Goal: Task Accomplishment & Management: Manage account settings

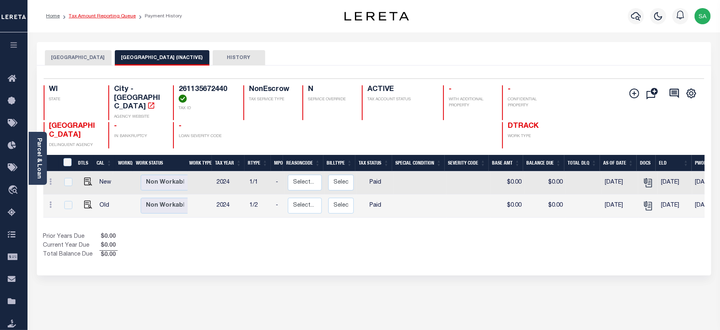
click at [121, 16] on link "Tax Amount Reporting Queue" at bounding box center [102, 16] width 67 height 5
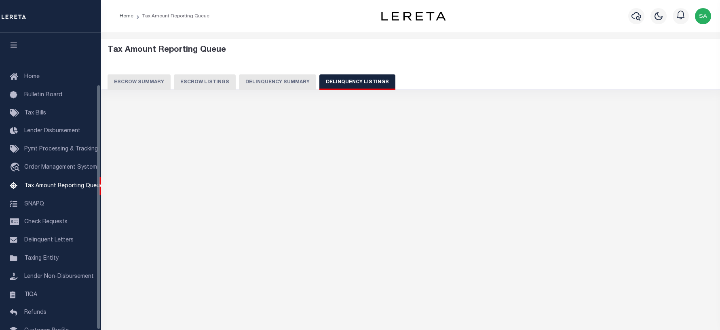
select select "WI"
select select "100"
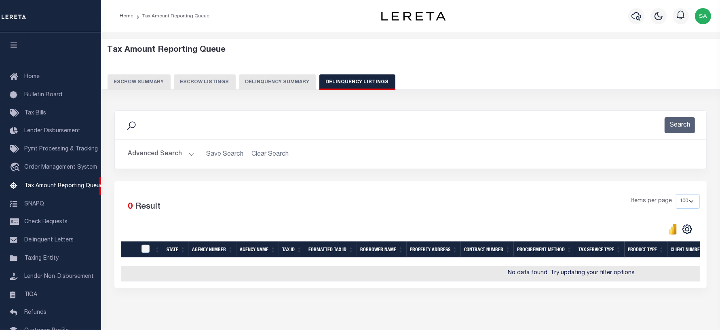
click at [171, 156] on button "Advanced Search" at bounding box center [161, 154] width 67 height 16
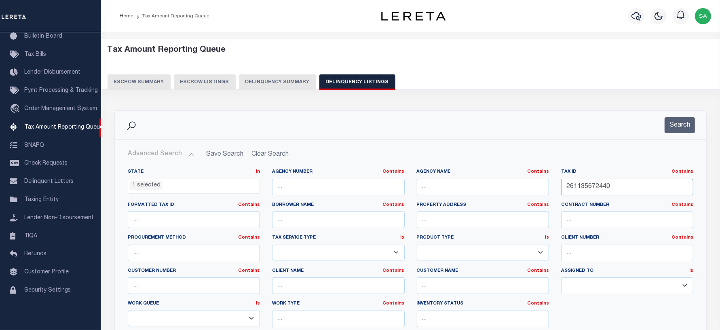
drag, startPoint x: 569, startPoint y: 174, endPoint x: 456, endPoint y: 170, distance: 113.3
click at [456, 170] on div "State In In AK AL AR AZ CA CO CT DC DE FL GA GU HI IA ID IL IN KS KY LA MA MD M…" at bounding box center [411, 251] width 578 height 165
paste input "17-13-02-04-09-015.00"
type input "17-13-02-04-09-015.000"
click at [201, 186] on ul "1 selected" at bounding box center [193, 184] width 131 height 11
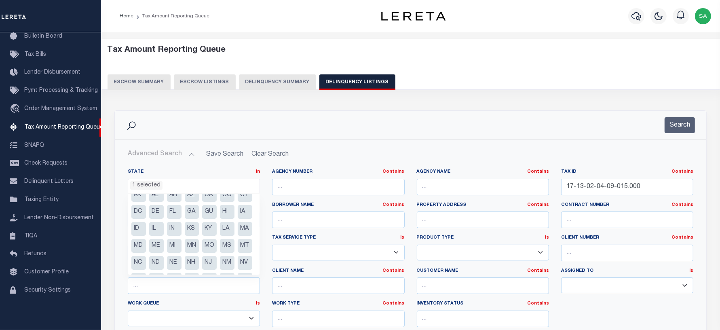
scroll to position [7, 0]
click at [182, 233] on li "IN" at bounding box center [174, 230] width 15 height 14
select select "IN"
click at [182, 264] on li "WI" at bounding box center [174, 265] width 15 height 14
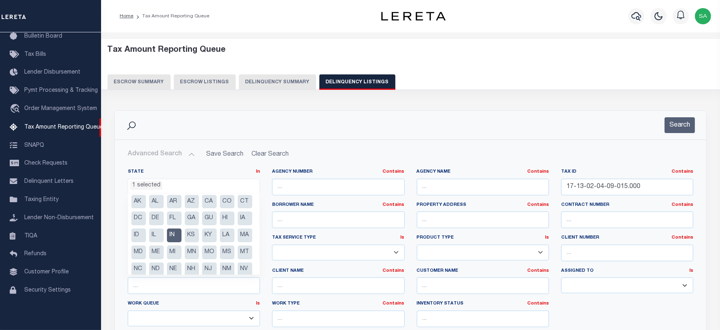
scroll to position [0, 0]
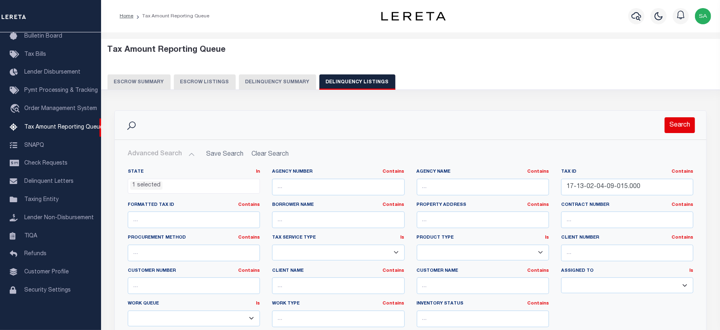
click at [692, 125] on button "Search" at bounding box center [680, 125] width 30 height 16
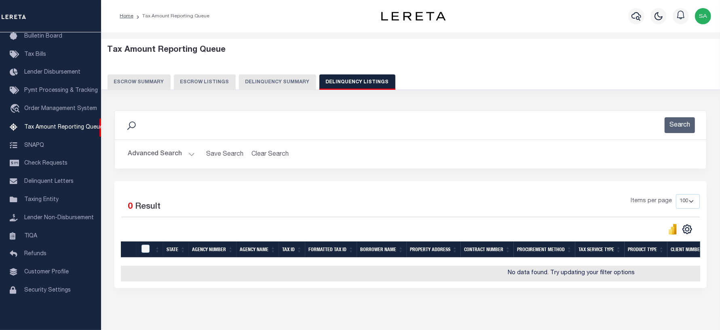
click at [161, 153] on button "Advanced Search" at bounding box center [161, 154] width 67 height 16
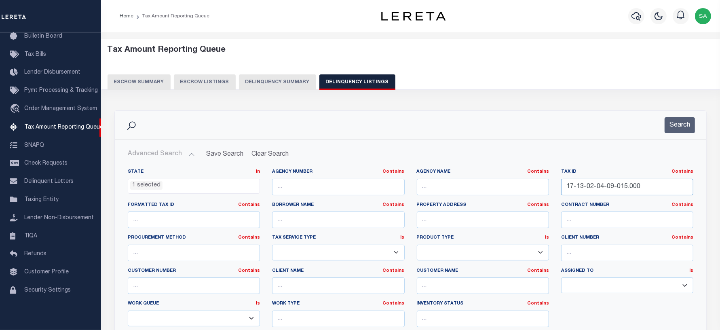
drag, startPoint x: 641, startPoint y: 189, endPoint x: 449, endPoint y: 183, distance: 191.8
click at [449, 183] on div "State In In AK AL AR AZ CA CO CT DC DE FL GA GU HI IA ID IL IN KS KY LA MA MD M…" at bounding box center [411, 251] width 578 height 165
click at [672, 126] on button "Search" at bounding box center [680, 125] width 30 height 16
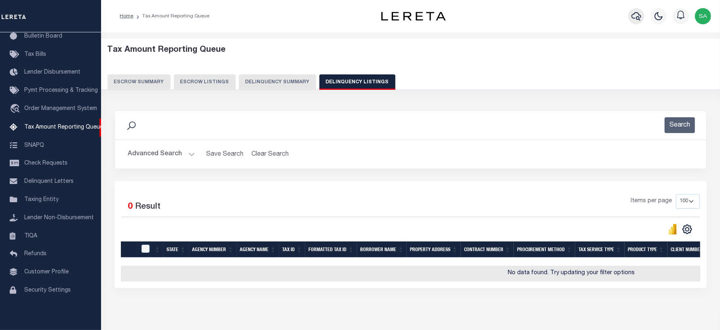
click at [637, 19] on icon "button" at bounding box center [637, 16] width 10 height 10
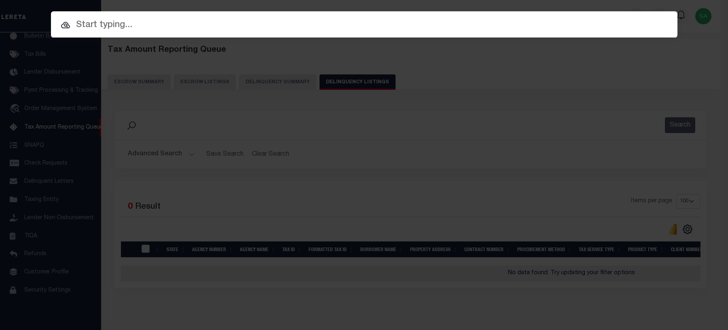
click at [177, 23] on input "text" at bounding box center [364, 25] width 627 height 14
paste input "17-13-02-04-09-015.000"
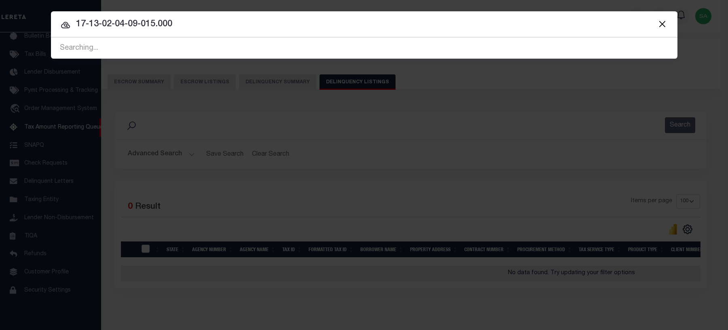
drag, startPoint x: 173, startPoint y: 19, endPoint x: 25, endPoint y: 15, distance: 147.7
click at [25, 15] on div "Include Loans TBM Customers Borrowers Payments (Lender Non-Disb) Payments (Lend…" at bounding box center [364, 165] width 728 height 330
paste input "1123"
type input "171123"
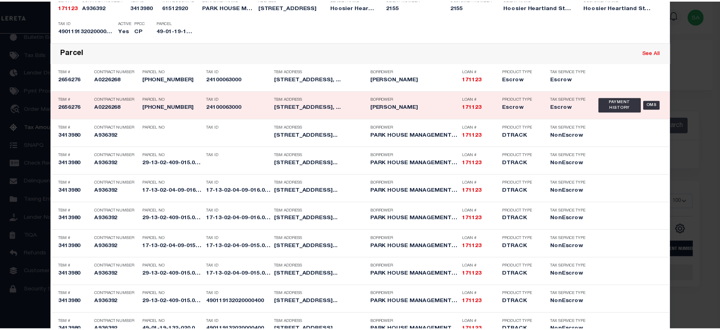
scroll to position [480, 0]
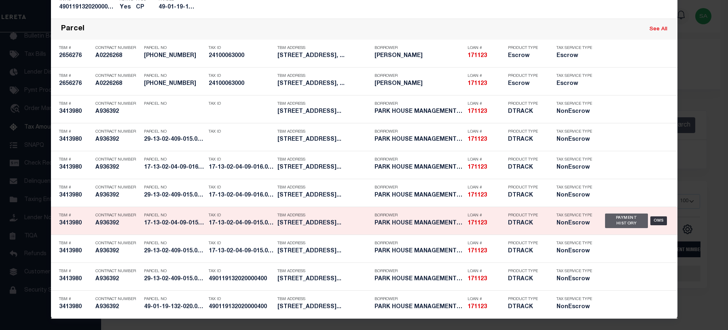
click at [615, 220] on div "Payment History" at bounding box center [626, 221] width 43 height 15
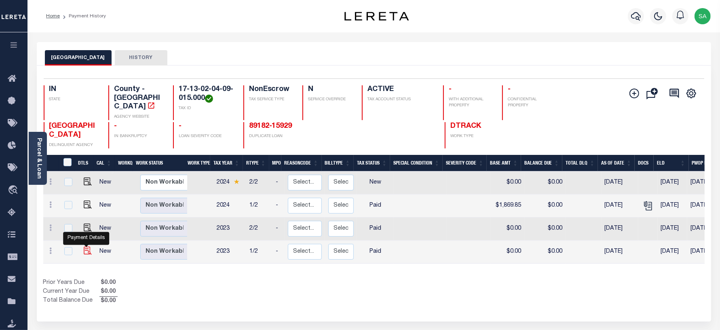
click at [89, 247] on img "" at bounding box center [88, 251] width 8 height 8
checkbox input "true"
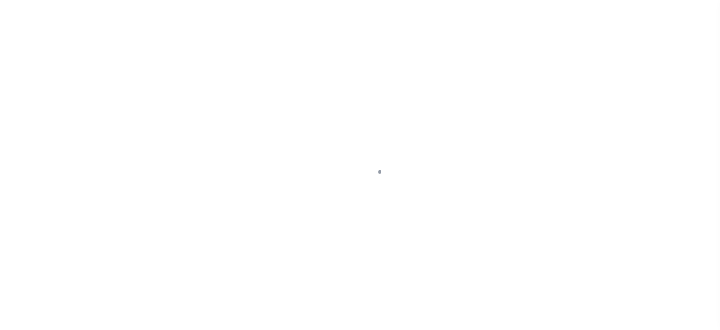
select select "PYD"
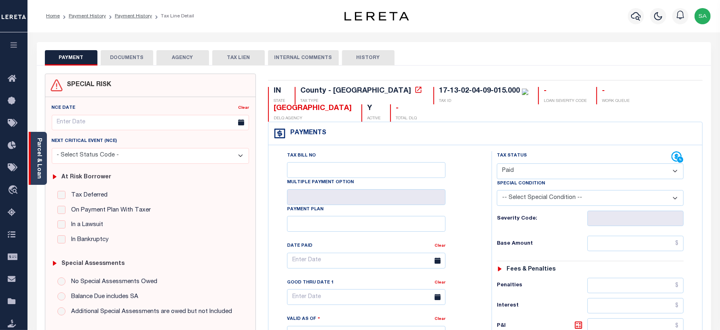
click at [36, 165] on link "Parcel & Loan" at bounding box center [39, 158] width 6 height 41
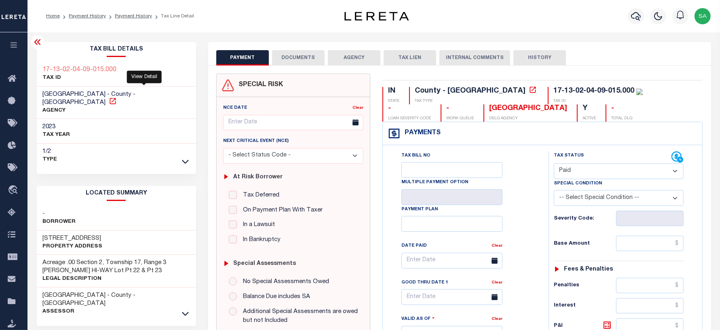
click at [116, 98] on icon at bounding box center [113, 101] width 6 height 6
drag, startPoint x: 116, startPoint y: 67, endPoint x: 42, endPoint y: 68, distance: 74.0
click at [42, 68] on div "17-13-02-04-09-015.000 TAX ID" at bounding box center [117, 74] width 160 height 25
copy h3 "17-13-02-04-09-015.000"
click at [98, 19] on li "Payment History" at bounding box center [83, 16] width 46 height 7
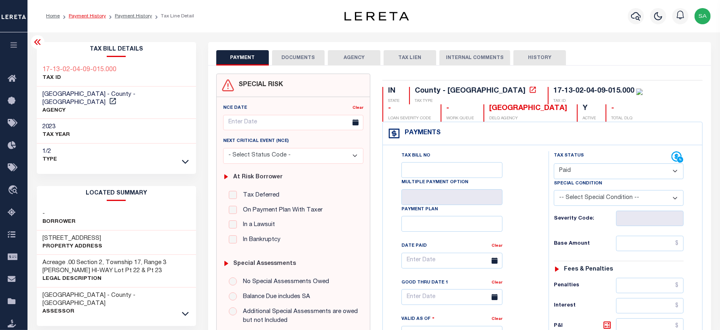
click at [98, 15] on link "Payment History" at bounding box center [87, 16] width 37 height 5
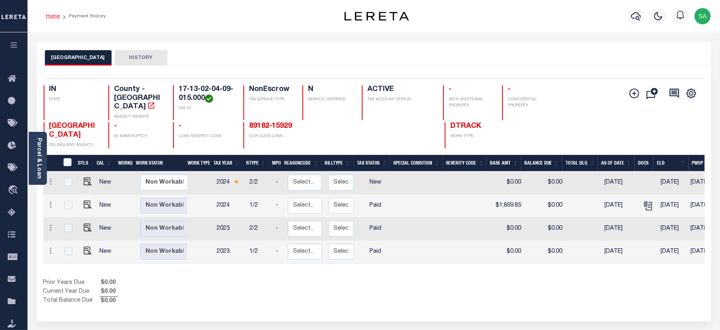
click at [53, 17] on link "Home" at bounding box center [53, 16] width 14 height 5
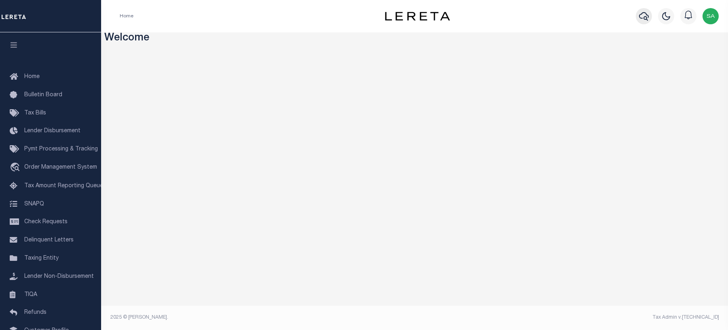
click at [640, 15] on icon "button" at bounding box center [644, 16] width 10 height 8
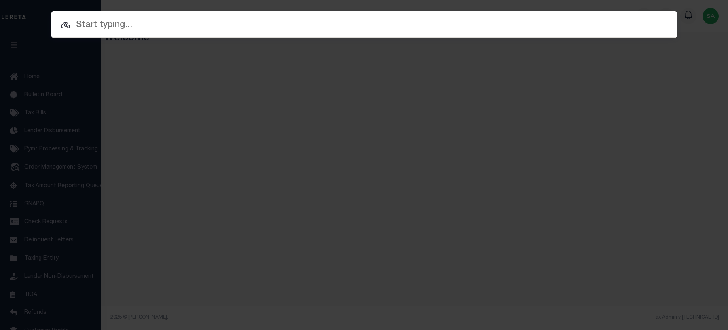
click at [336, 31] on input "text" at bounding box center [364, 25] width 627 height 14
paste input "171123"
type input "171123"
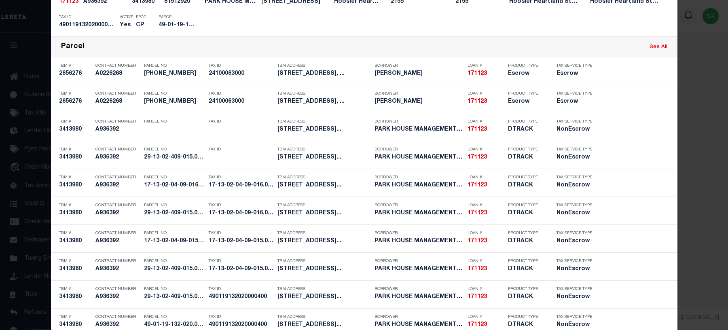
scroll to position [480, 0]
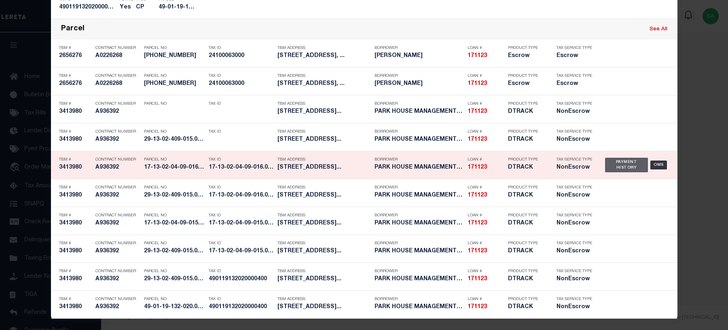
click at [617, 163] on div "Payment History" at bounding box center [626, 165] width 43 height 15
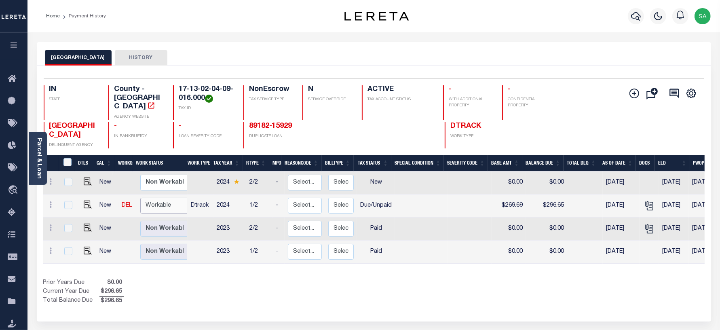
click at [163, 198] on select "Non Workable Workable" at bounding box center [164, 206] width 49 height 16
checkbox input "true"
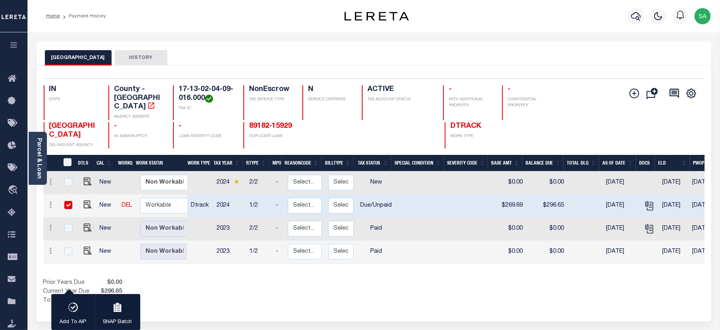
click at [207, 279] on div "Prior Years Due $0.00 Current Year Due $296.65 Total Balance Due $296.65" at bounding box center [208, 292] width 331 height 27
click at [85, 247] on img "" at bounding box center [88, 251] width 8 height 8
checkbox input "true"
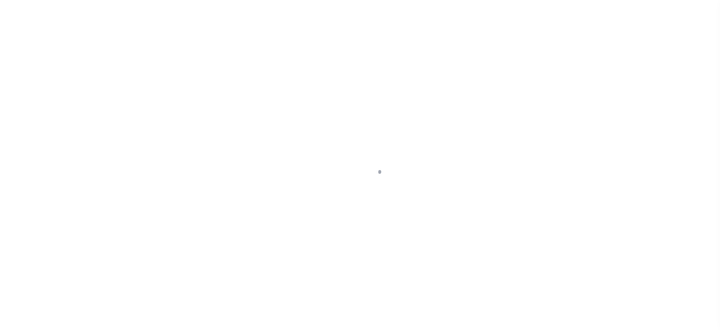
select select "PYD"
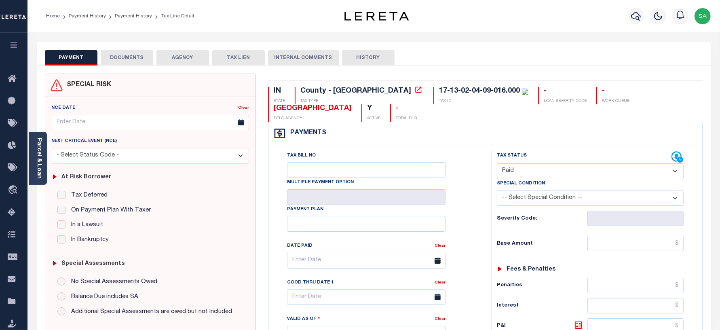
click at [127, 59] on button "DOCUMENTS" at bounding box center [127, 57] width 53 height 15
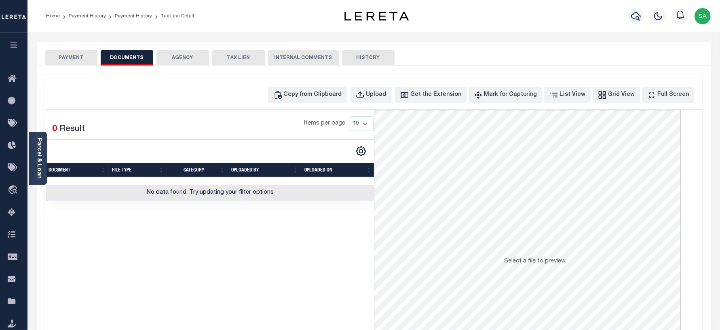
click at [59, 57] on button "PAYMENT" at bounding box center [71, 57] width 53 height 15
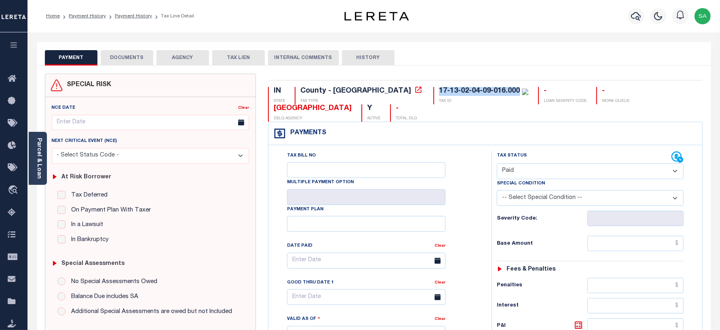
drag, startPoint x: 448, startPoint y: 92, endPoint x: 366, endPoint y: 91, distance: 81.3
click at [434, 91] on div "17-13-02-04-09-016.000 TAX ID" at bounding box center [481, 95] width 95 height 17
copy div "17-13-02-04-09-016.000"
click at [125, 17] on link "Payment History" at bounding box center [133, 16] width 37 height 5
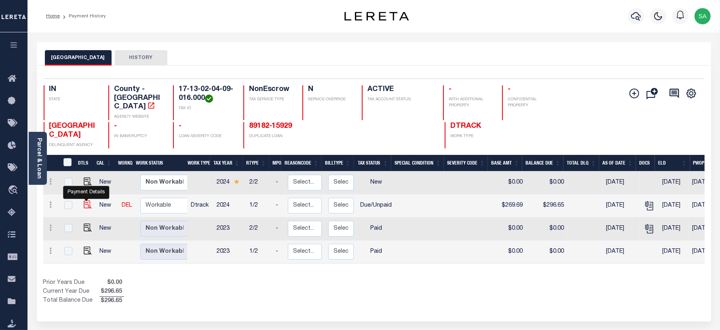
click at [87, 201] on img "" at bounding box center [88, 205] width 8 height 8
checkbox input "true"
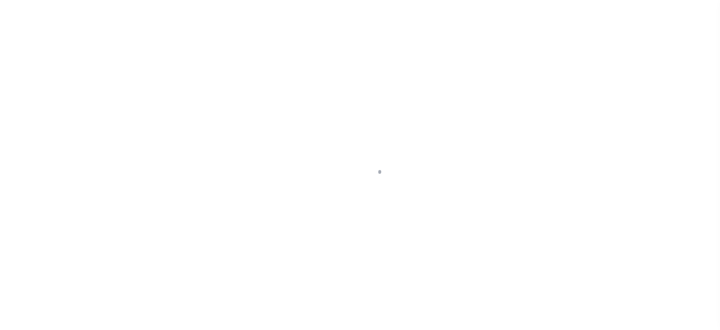
select select "DUE"
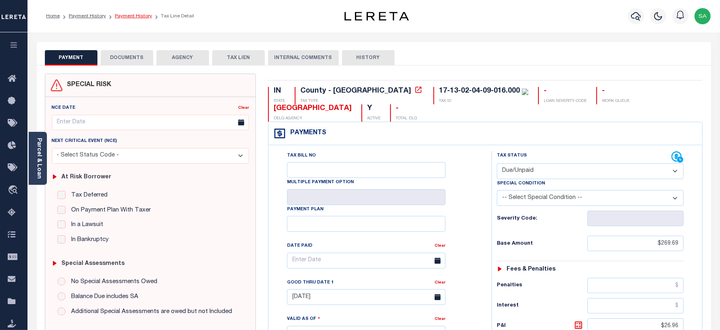
click at [138, 18] on link "Payment History" at bounding box center [133, 16] width 37 height 5
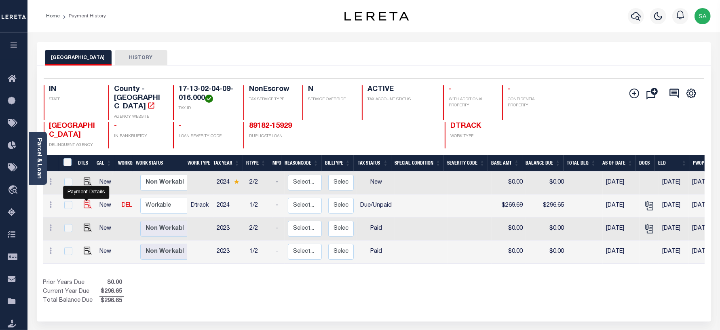
click at [84, 201] on img "" at bounding box center [88, 205] width 8 height 8
checkbox input "true"
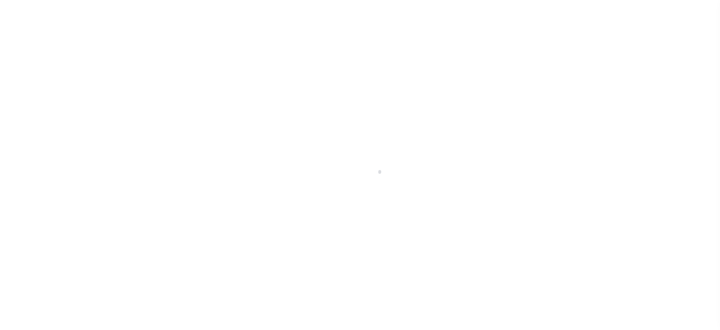
select select "DUE"
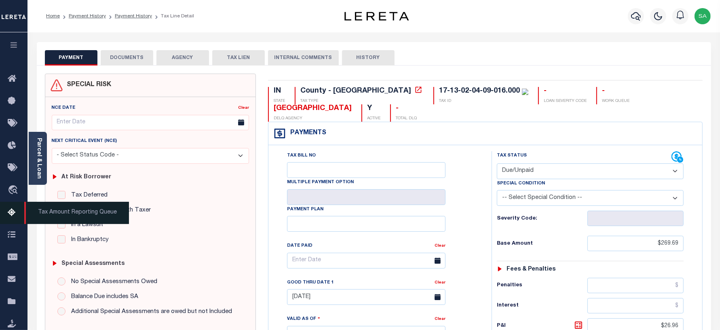
click at [13, 209] on icon at bounding box center [14, 213] width 13 height 10
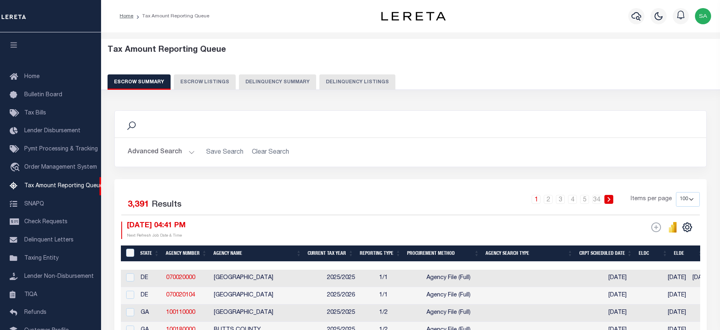
select select "100"
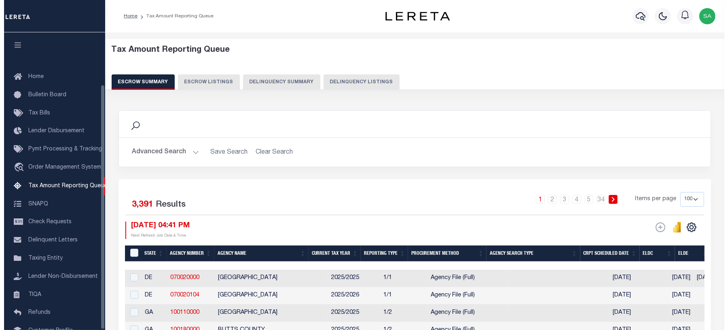
scroll to position [63, 0]
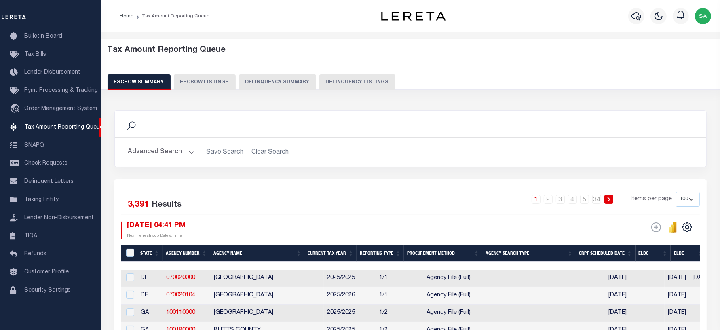
click at [346, 81] on button "Delinquency Listings" at bounding box center [358, 81] width 76 height 15
select select "IN"
select select "100"
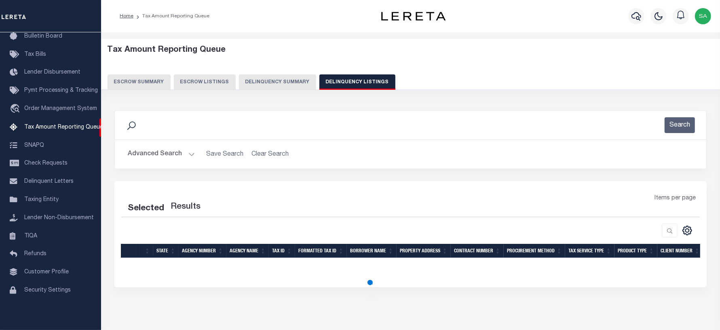
select select "100"
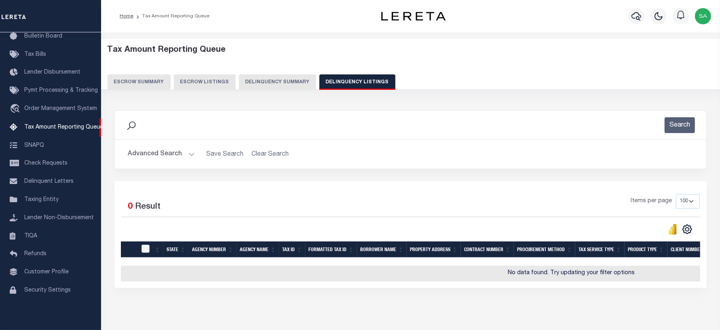
click at [165, 152] on button "Advanced Search" at bounding box center [161, 154] width 67 height 16
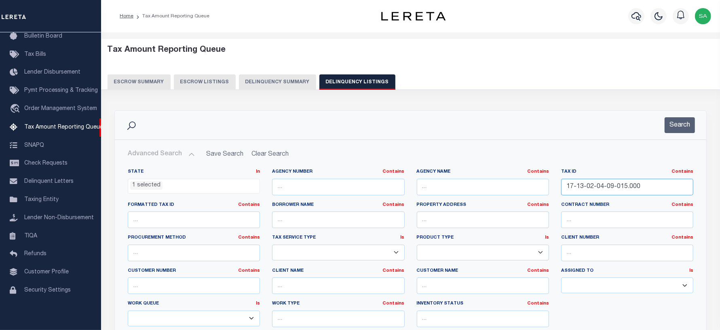
drag, startPoint x: 655, startPoint y: 185, endPoint x: 480, endPoint y: 180, distance: 175.2
click at [480, 180] on div "State In In AK AL AR AZ CA CO CT DC DE FL GA GU HI IA ID IL IN KS KY LA MA MD M…" at bounding box center [411, 251] width 578 height 165
click at [637, 21] on icon "button" at bounding box center [637, 16] width 10 height 10
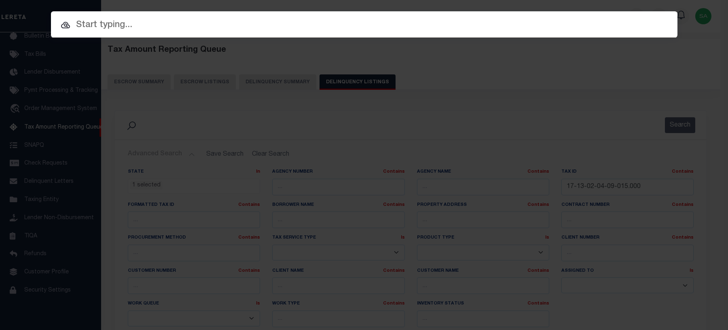
click at [327, 38] on div "Include Loans TBM Customers Borrowers Payments (Lender Non-Disb) Payments (Lend…" at bounding box center [364, 165] width 728 height 330
click at [328, 32] on input "text" at bounding box center [363, 25] width 639 height 15
paste input "34155747"
type input "34155747"
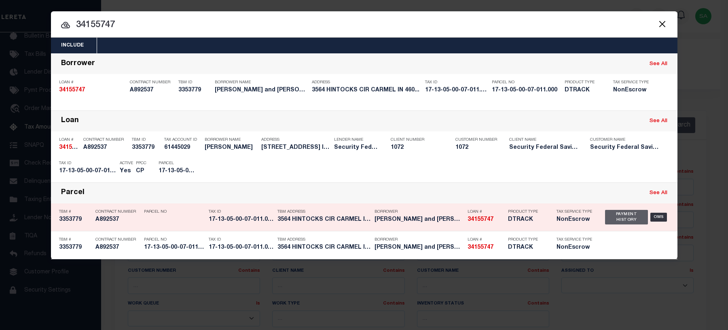
click at [630, 215] on div "Payment History" at bounding box center [626, 217] width 43 height 15
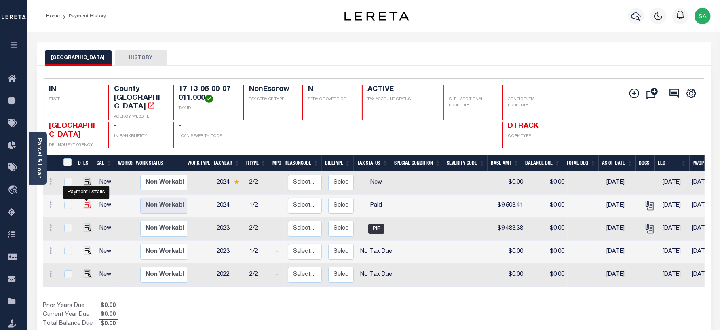
click at [87, 201] on img "" at bounding box center [88, 205] width 8 height 8
checkbox input "true"
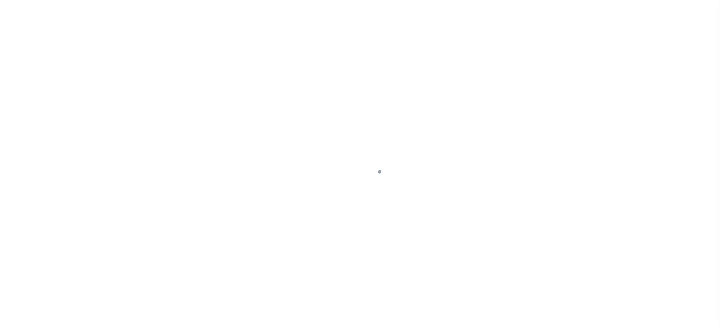
select select "PYD"
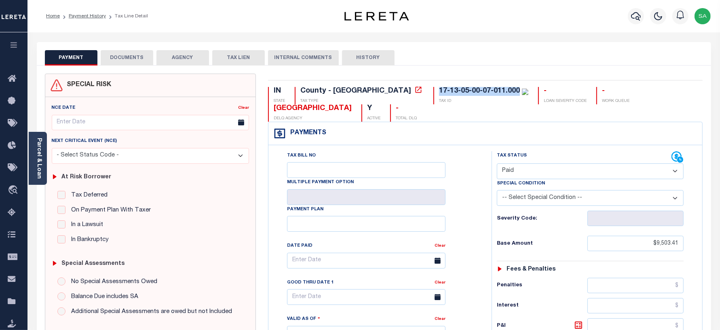
drag, startPoint x: 367, startPoint y: 91, endPoint x: 449, endPoint y: 93, distance: 81.7
click at [449, 93] on div "17-13-05-00-07-011.000" at bounding box center [483, 91] width 89 height 9
click at [91, 17] on link "Payment History" at bounding box center [87, 16] width 37 height 5
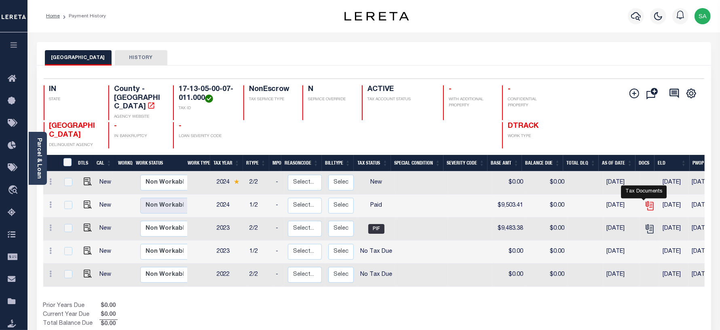
click at [645, 201] on icon "" at bounding box center [650, 206] width 11 height 11
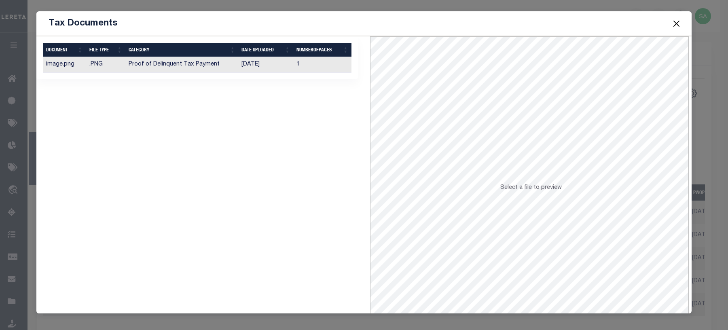
click at [171, 67] on td "Proof of Delinquent Tax Payment" at bounding box center [181, 65] width 113 height 16
click at [675, 28] on button "Close" at bounding box center [676, 23] width 11 height 11
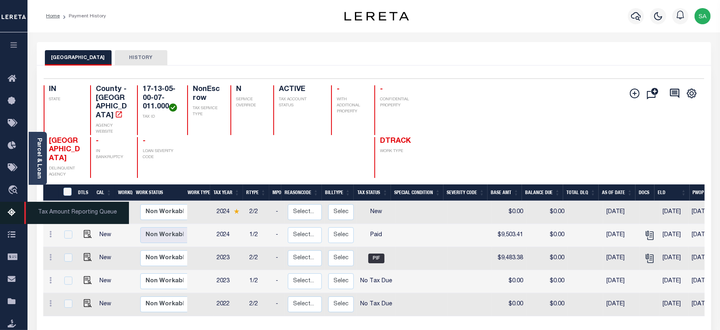
click at [17, 212] on icon at bounding box center [14, 213] width 13 height 10
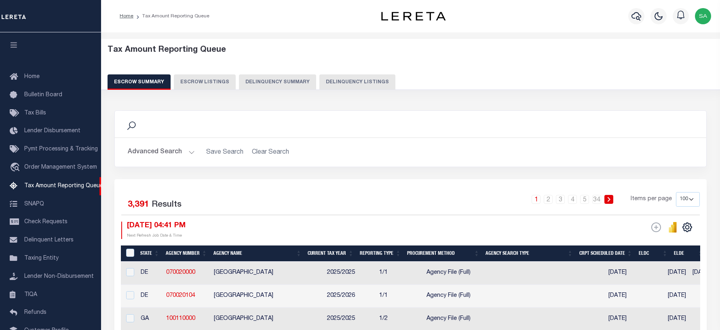
select select "100"
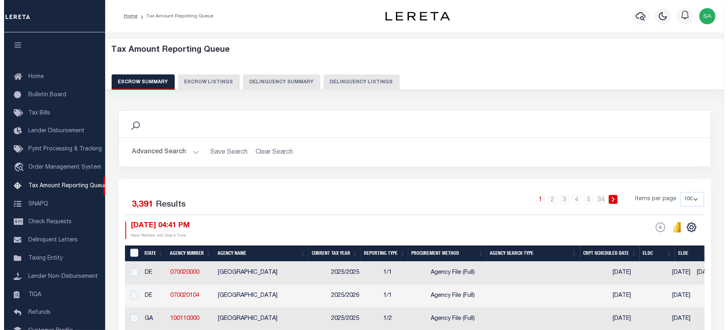
scroll to position [63, 0]
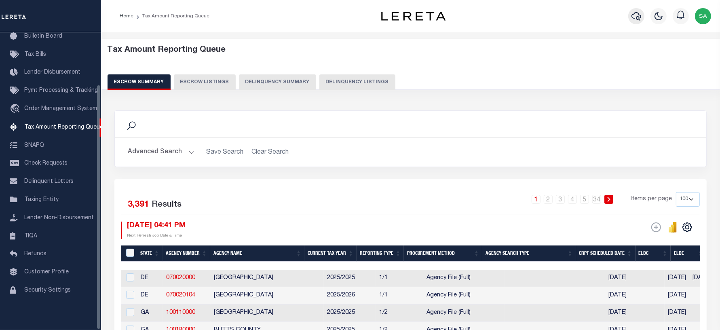
click at [640, 17] on icon "button" at bounding box center [637, 16] width 10 height 10
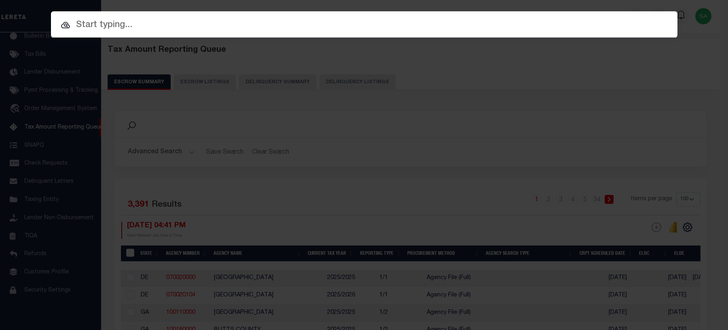
click at [208, 21] on input "text" at bounding box center [364, 25] width 627 height 14
paste input "131725"
type input "131725"
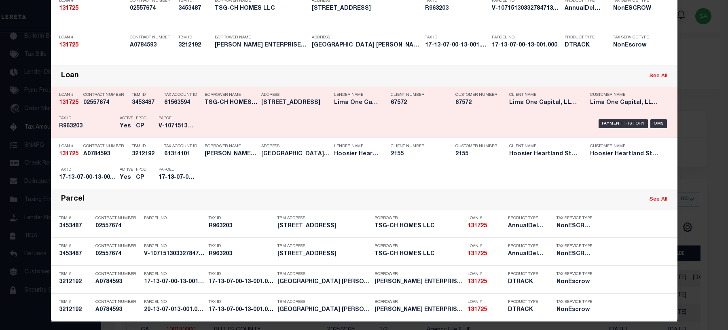
scroll to position [84, 0]
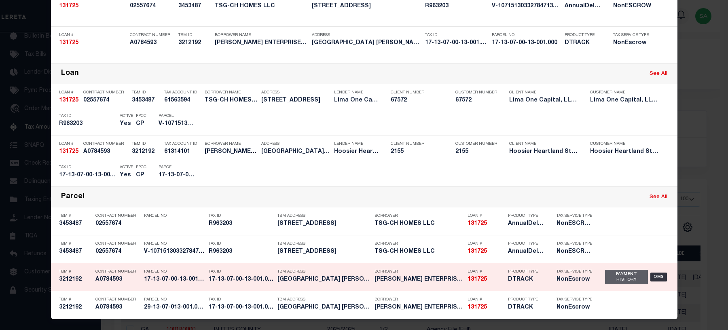
click at [621, 277] on div "Payment History" at bounding box center [626, 277] width 43 height 15
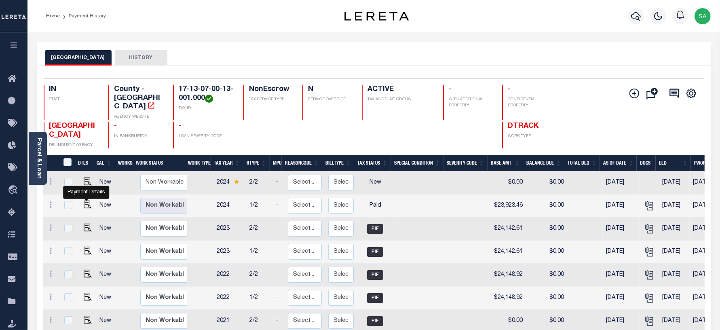
drag, startPoint x: 86, startPoint y: 201, endPoint x: 91, endPoint y: 198, distance: 6.5
click at [86, 201] on img "" at bounding box center [88, 205] width 8 height 8
checkbox input "true"
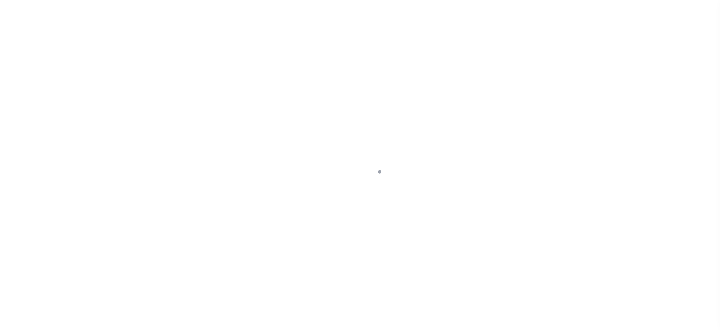
select select "PYD"
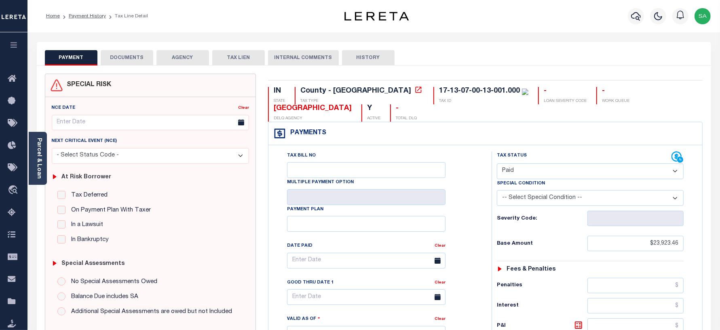
click at [642, 23] on div at bounding box center [636, 16] width 22 height 28
click at [639, 21] on icon "button" at bounding box center [636, 16] width 10 height 10
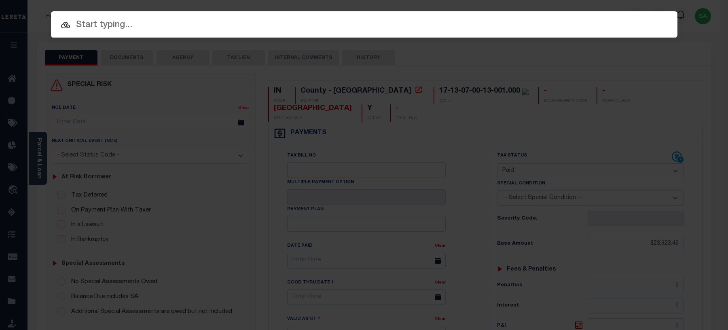
click at [303, 29] on input "text" at bounding box center [364, 25] width 627 height 14
paste input "9061576"
type input "9061576"
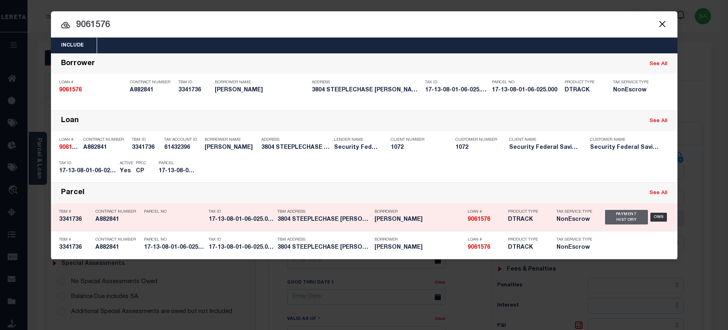
click at [627, 216] on div "Payment History" at bounding box center [626, 217] width 43 height 15
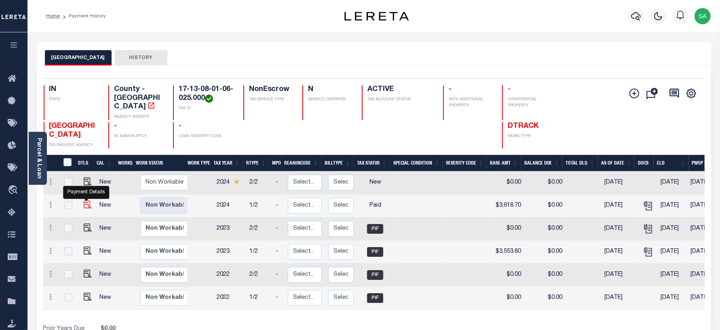
click at [85, 201] on img "" at bounding box center [88, 205] width 8 height 8
checkbox input "true"
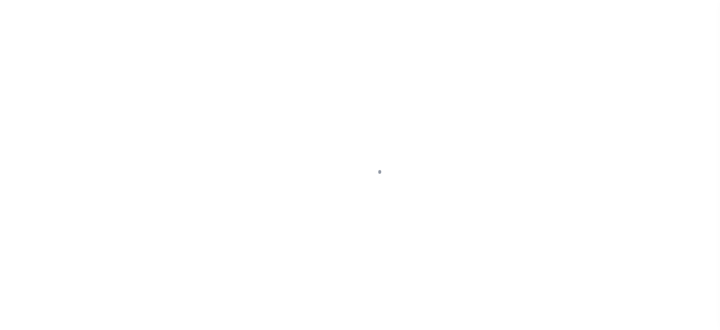
select select "PYD"
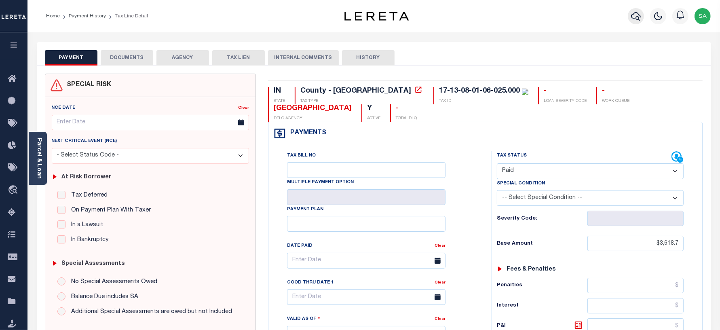
click at [634, 19] on icon "button" at bounding box center [636, 16] width 10 height 10
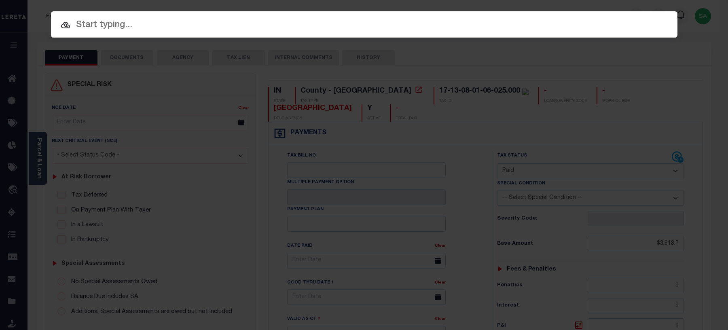
click at [217, 32] on input "text" at bounding box center [364, 25] width 627 height 14
paste input "34160754"
type input "34160754"
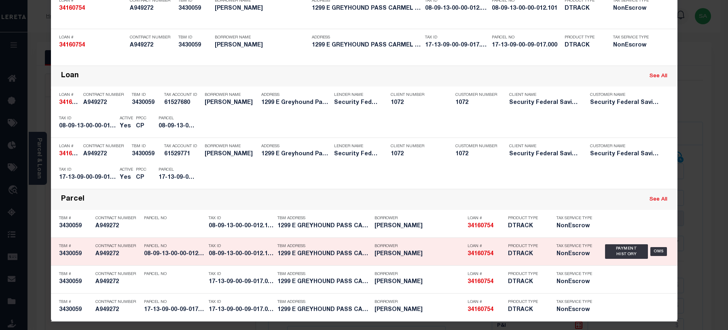
scroll to position [84, 0]
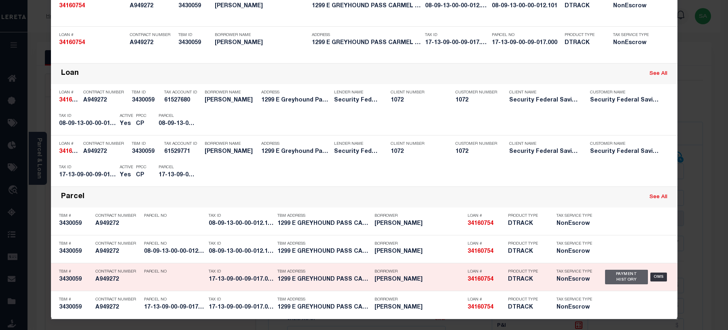
click at [619, 278] on div "Payment History" at bounding box center [626, 277] width 43 height 15
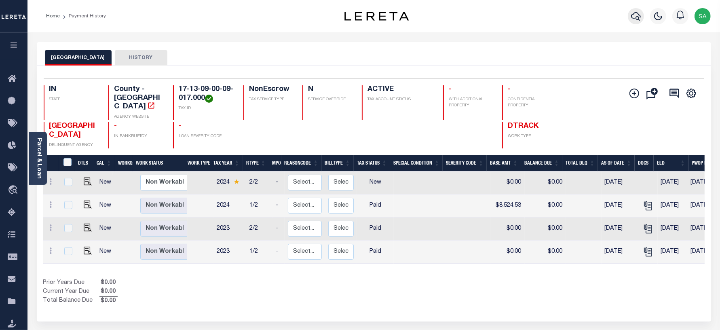
click at [637, 15] on icon "button" at bounding box center [636, 16] width 10 height 10
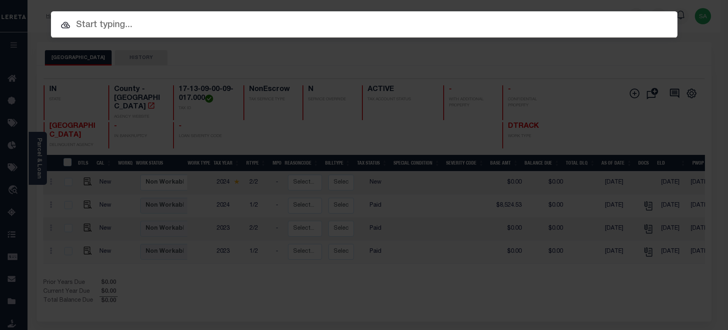
click at [221, 31] on input "text" at bounding box center [364, 25] width 627 height 14
paste input "34158626"
type input "34158626"
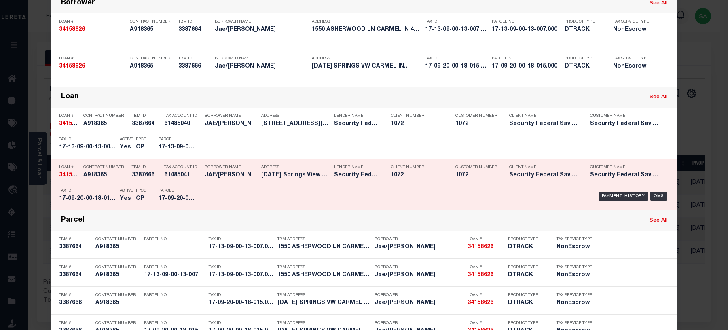
scroll to position [84, 0]
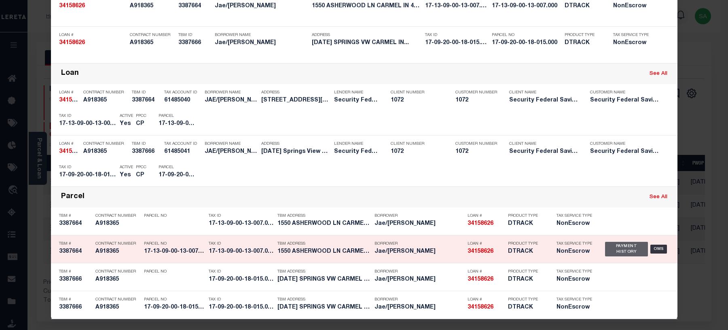
click at [608, 249] on div "Payment History" at bounding box center [626, 249] width 43 height 15
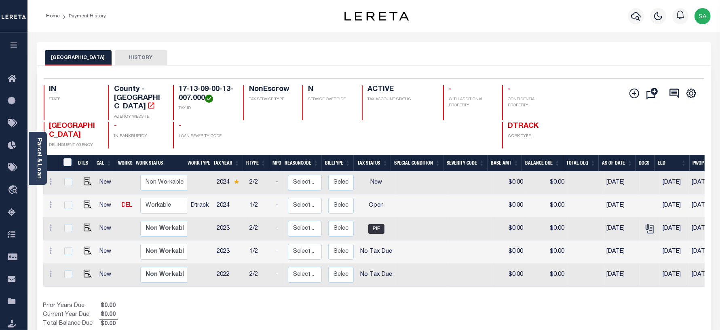
click at [86, 195] on td at bounding box center [85, 206] width 19 height 23
checkbox input "true"
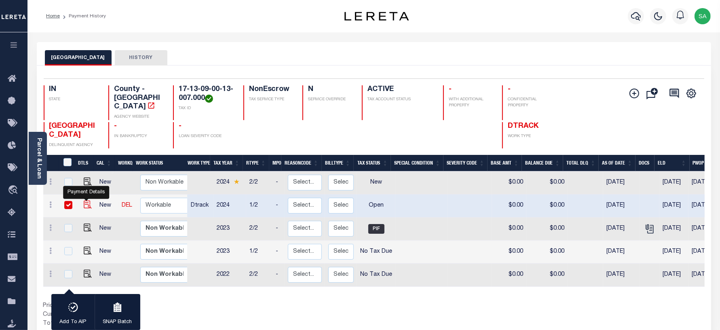
click at [86, 201] on img "" at bounding box center [88, 205] width 8 height 8
checkbox input "false"
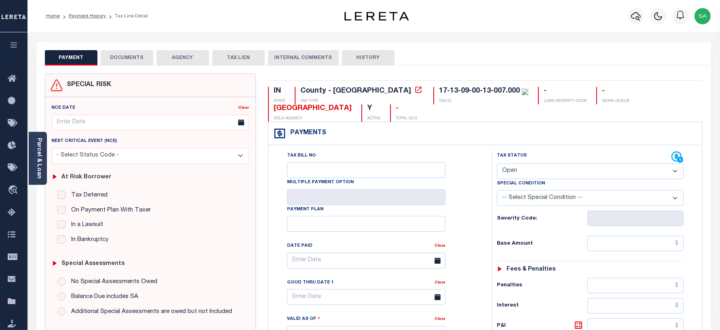
click at [521, 176] on select "- Select Status Code - Open Due/Unpaid Paid Incomplete No Tax Due Internal Refu…" at bounding box center [590, 171] width 187 height 16
select select "PYD"
click at [497, 164] on select "- Select Status Code - Open Due/Unpaid Paid Incomplete No Tax Due Internal Refu…" at bounding box center [590, 171] width 187 height 16
type input "[DATE]"
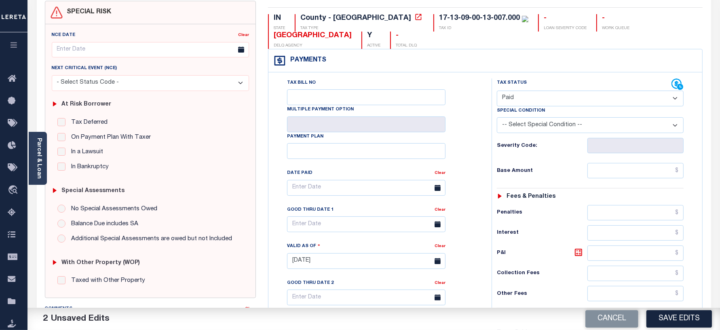
scroll to position [152, 0]
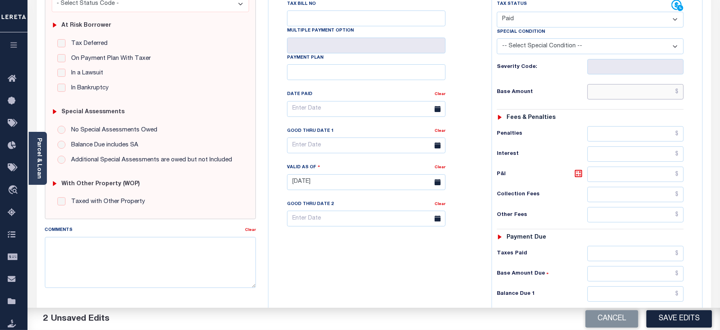
click at [606, 96] on input "text" at bounding box center [636, 91] width 96 height 15
type input "$0.00"
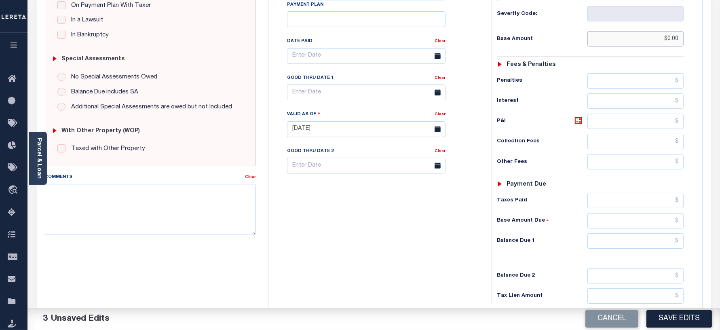
scroll to position [253, 0]
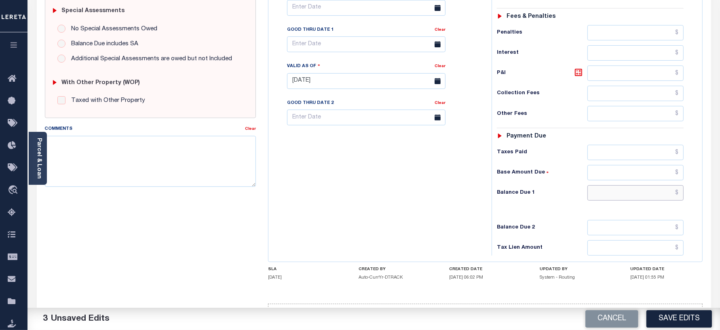
click at [614, 197] on input "text" at bounding box center [636, 192] width 96 height 15
type input "$0.00"
click at [352, 198] on div "Tax Bill No Multiple Payment Option Payment Plan Clear" at bounding box center [378, 76] width 215 height 357
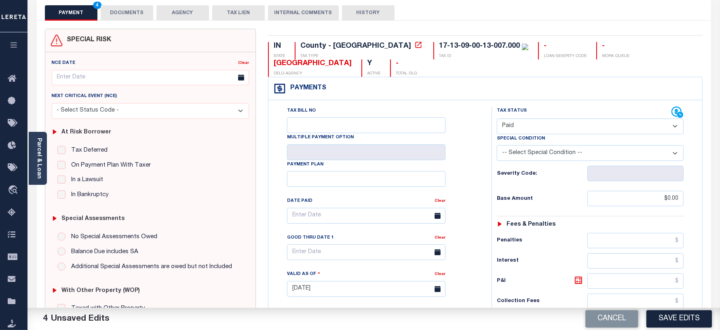
scroll to position [0, 0]
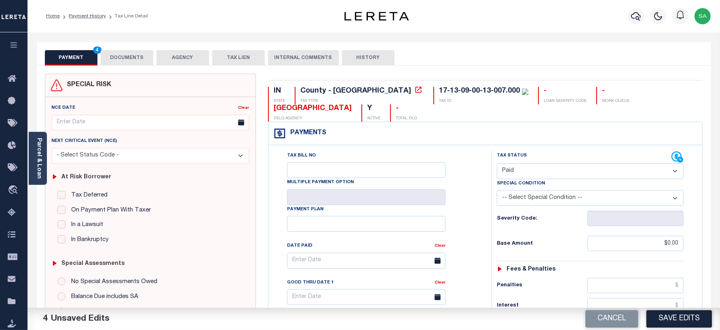
click at [123, 57] on button "DOCUMENTS" at bounding box center [127, 57] width 53 height 15
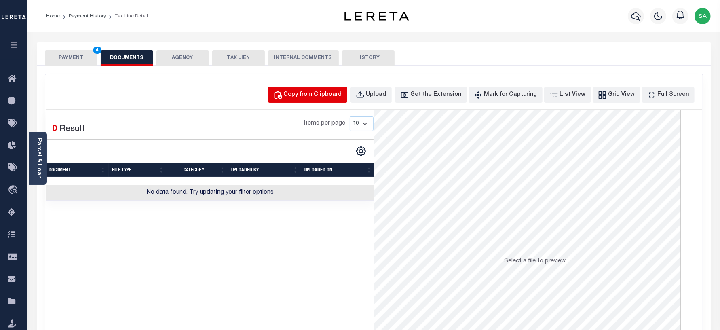
click at [342, 91] on div "Copy from Clipboard" at bounding box center [313, 95] width 58 height 9
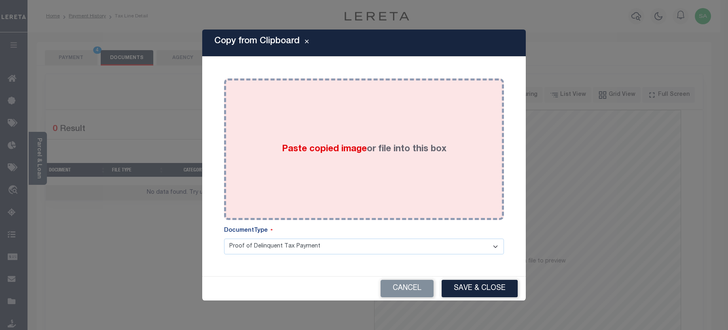
click at [362, 184] on div "Paste copied image or file into this box" at bounding box center [364, 149] width 268 height 129
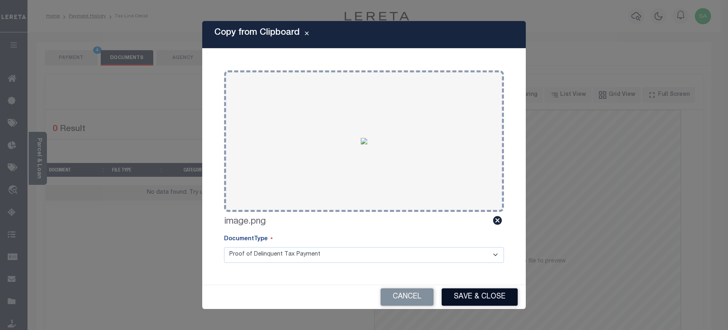
click at [472, 296] on button "Save & Close" at bounding box center [480, 296] width 76 height 17
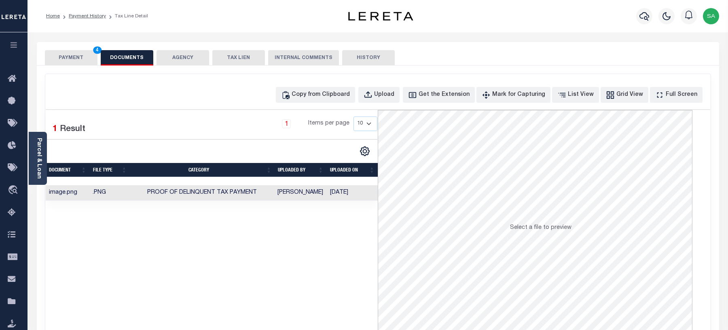
click at [63, 59] on button "PAYMENT 4" at bounding box center [71, 57] width 53 height 15
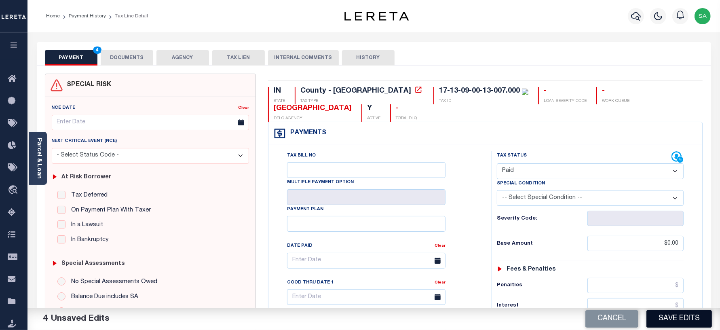
click at [669, 315] on button "Save Edits" at bounding box center [680, 318] width 66 height 17
checkbox input "false"
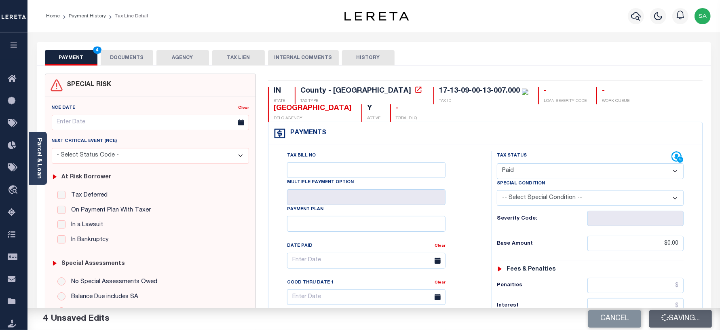
type input "$0"
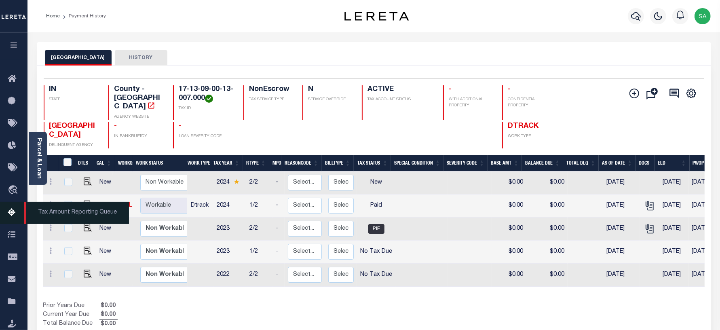
click at [11, 212] on icon at bounding box center [14, 213] width 13 height 10
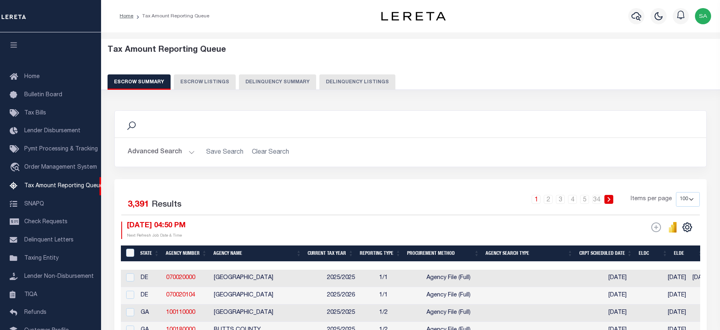
select select "100"
click at [385, 86] on div "Escrow Summary Escrow Listings Delinquency Summary Delinquency Listings" at bounding box center [411, 81] width 607 height 15
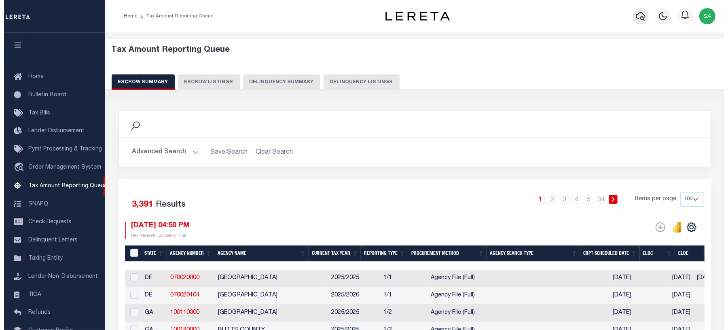
scroll to position [63, 0]
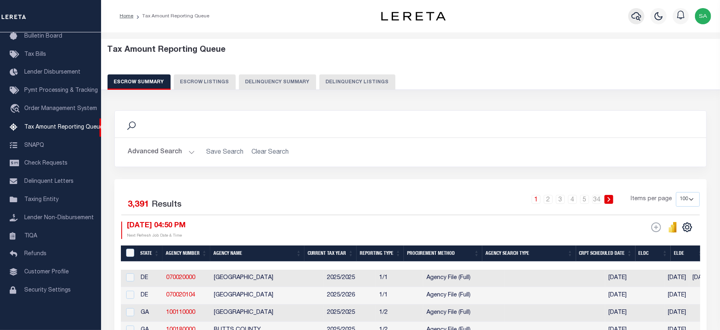
click at [633, 15] on icon "button" at bounding box center [637, 16] width 10 height 8
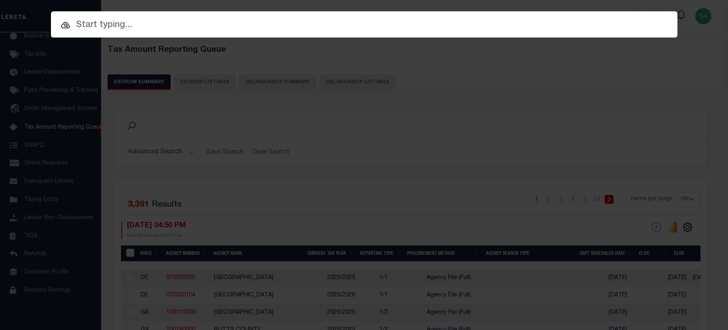
click at [277, 30] on input "text" at bounding box center [364, 25] width 627 height 14
paste input "110200546"
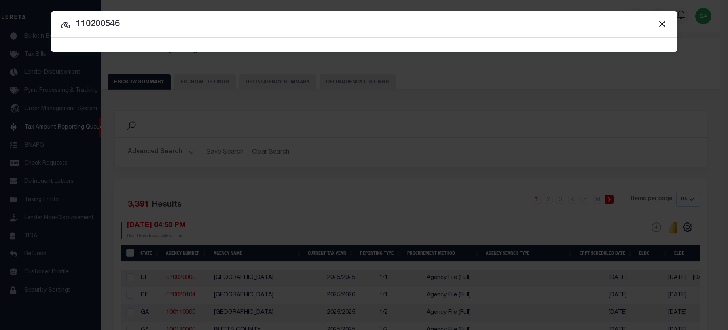
type input "110200546"
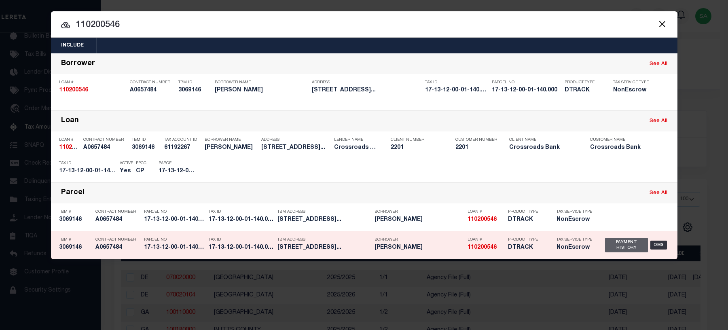
click at [617, 241] on div "Payment History" at bounding box center [626, 245] width 43 height 15
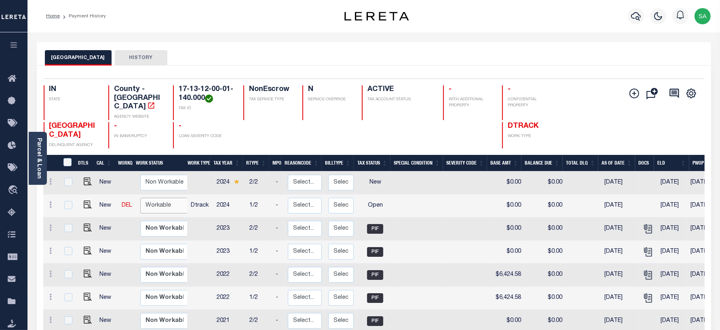
click at [144, 201] on select "Non Workable Workable" at bounding box center [164, 206] width 49 height 16
checkbox input "true"
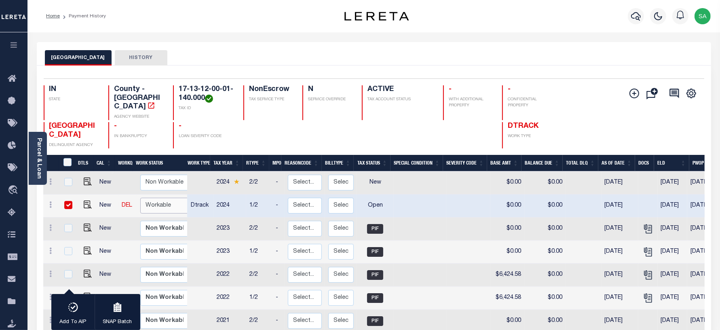
select select "true"
click at [140, 198] on select "Non Workable Workable" at bounding box center [164, 206] width 49 height 16
checkbox input "false"
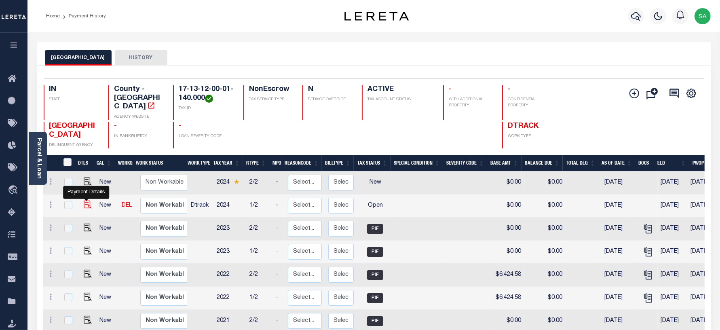
click at [88, 201] on img "" at bounding box center [88, 205] width 8 height 8
checkbox input "true"
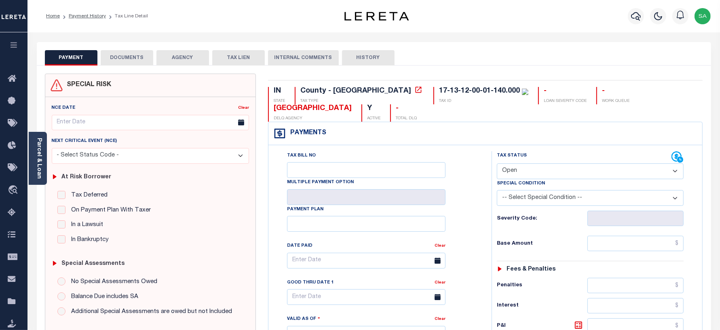
click at [539, 170] on select "- Select Status Code - Open Due/Unpaid Paid Incomplete No Tax Due Internal Refu…" at bounding box center [590, 171] width 187 height 16
select select "PYD"
click at [497, 164] on select "- Select Status Code - Open Due/Unpaid Paid Incomplete No Tax Due Internal Refu…" at bounding box center [590, 171] width 187 height 16
type input "[DATE]"
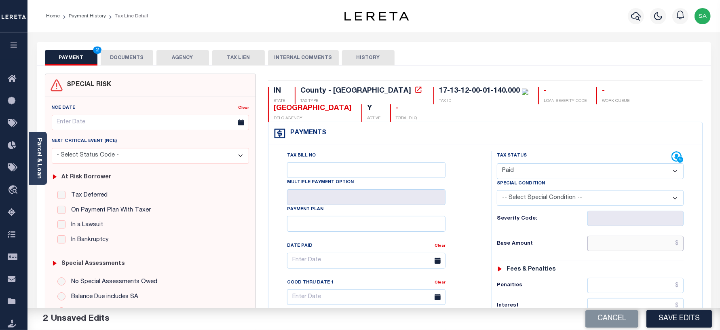
drag, startPoint x: 622, startPoint y: 248, endPoint x: 622, endPoint y: 243, distance: 4.9
click at [622, 248] on input "text" at bounding box center [636, 243] width 96 height 15
type input "$0.00"
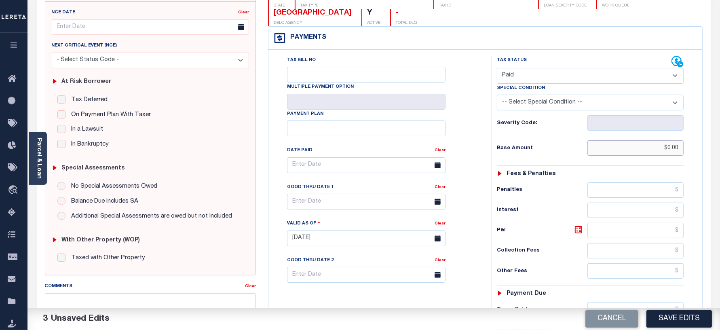
scroll to position [152, 0]
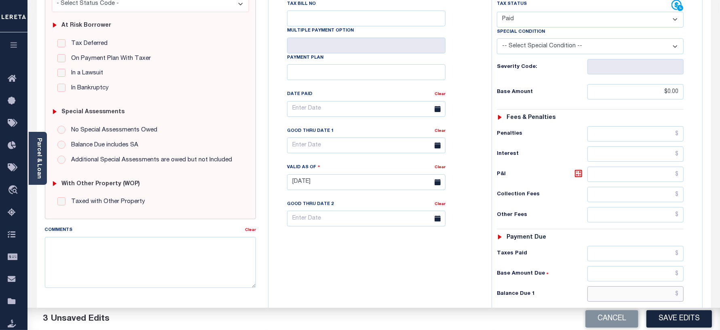
drag, startPoint x: 607, startPoint y: 296, endPoint x: 610, endPoint y: 290, distance: 6.2
click at [607, 296] on input "text" at bounding box center [636, 293] width 96 height 15
type input "$0.00"
click at [415, 265] on div "Tax Bill No Multiple Payment Option Payment Plan Clear" at bounding box center [378, 178] width 215 height 357
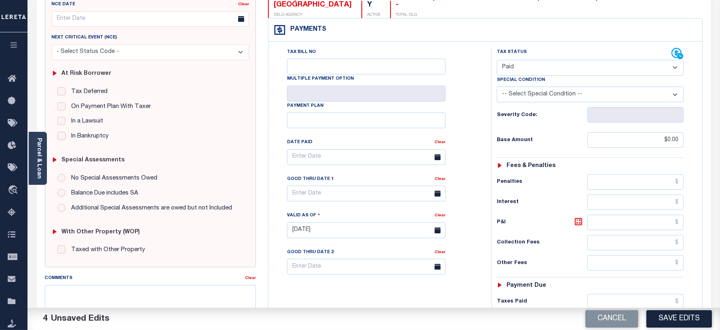
scroll to position [0, 0]
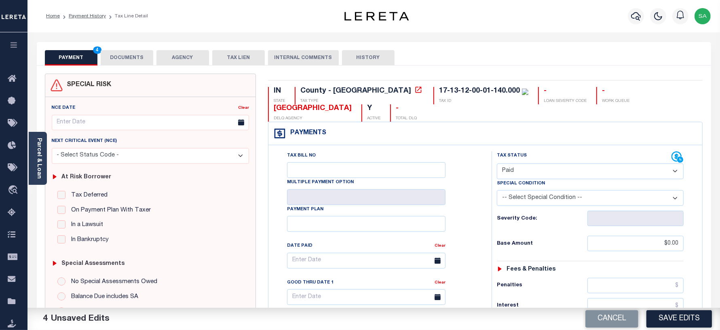
click at [139, 55] on button "DOCUMENTS" at bounding box center [127, 57] width 53 height 15
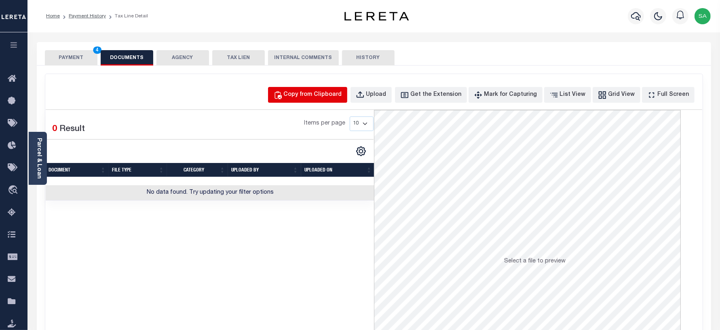
click at [308, 97] on div "Copy from Clipboard" at bounding box center [313, 95] width 58 height 9
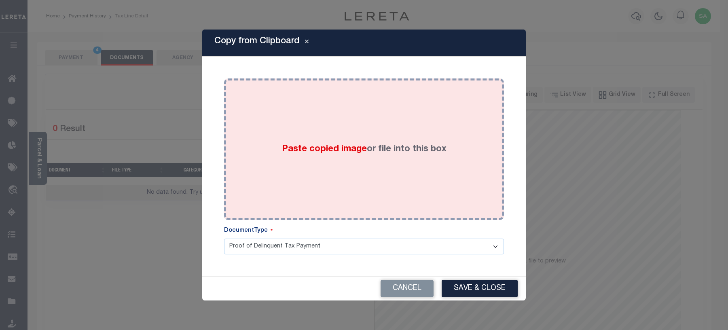
click at [336, 176] on div "Paste copied image or file into this box" at bounding box center [364, 149] width 268 height 129
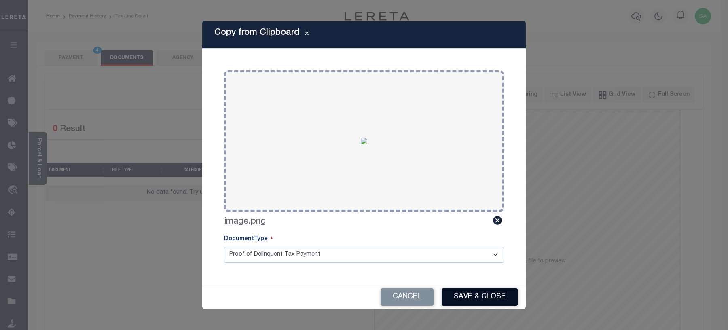
click at [476, 303] on button "Save & Close" at bounding box center [480, 296] width 76 height 17
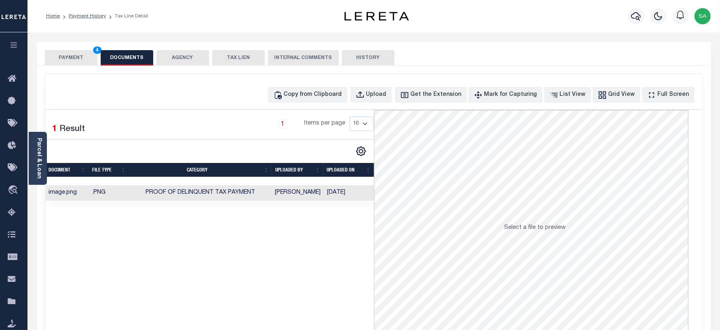
click at [82, 55] on button "PAYMENT 4" at bounding box center [71, 57] width 53 height 15
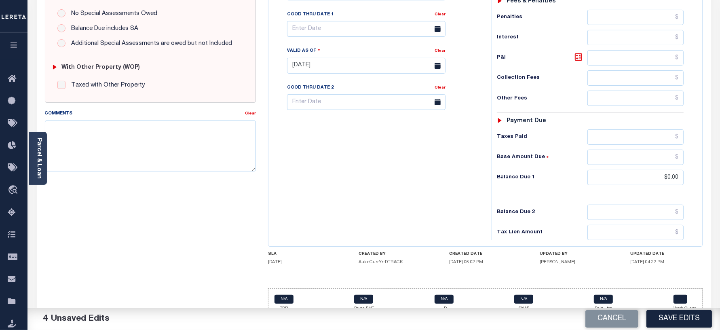
scroll to position [284, 0]
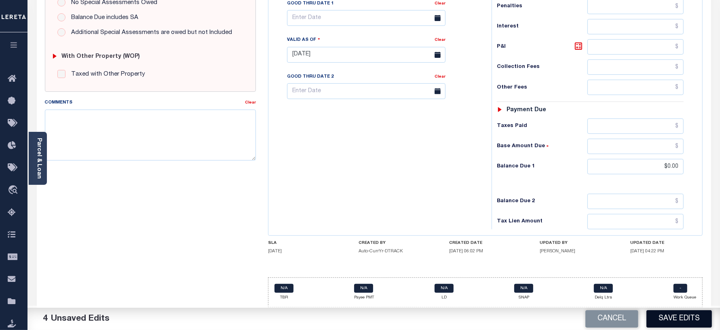
click at [688, 324] on button "Save Edits" at bounding box center [680, 318] width 66 height 17
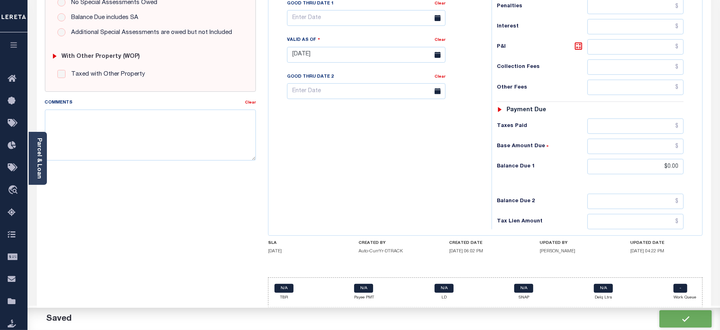
checkbox input "false"
type input "$0"
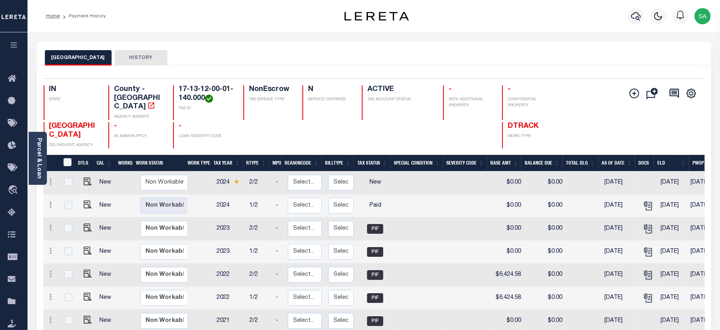
click at [211, 55] on div "HAMILTON COUNTY HISTORY" at bounding box center [374, 57] width 658 height 15
